Goal: Browse casually

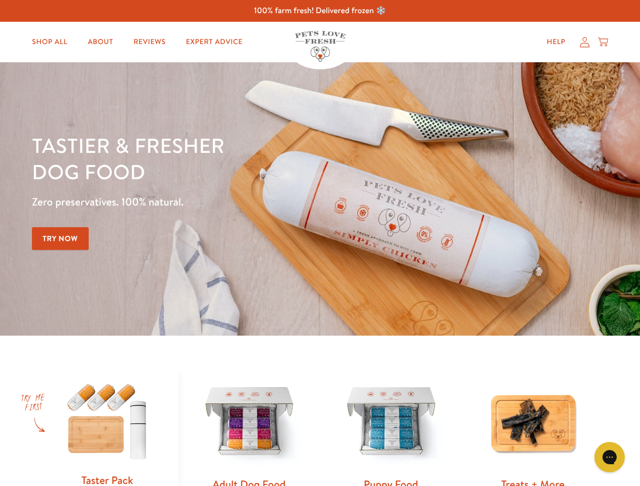
click at [320, 243] on div "Tastier & fresher dog food Zero preservatives. 100% natural. Try Now" at bounding box center [224, 199] width 384 height 134
click at [609, 457] on icon "Gorgias live chat" at bounding box center [609, 457] width 10 height 10
